Goal: Navigation & Orientation: Find specific page/section

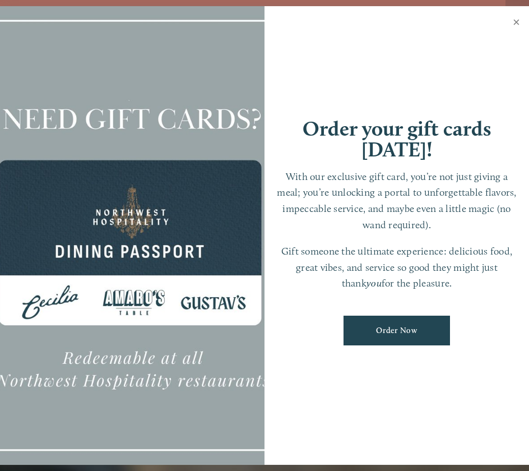
click at [519, 22] on link "Close" at bounding box center [517, 23] width 22 height 31
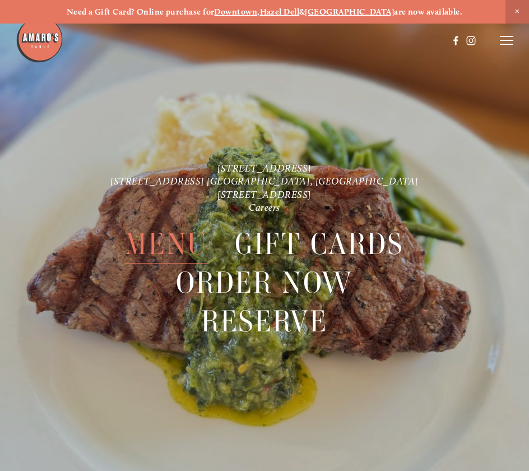
click at [191, 240] on span "Menu" at bounding box center [167, 244] width 84 height 39
